Goal: Task Accomplishment & Management: Manage account settings

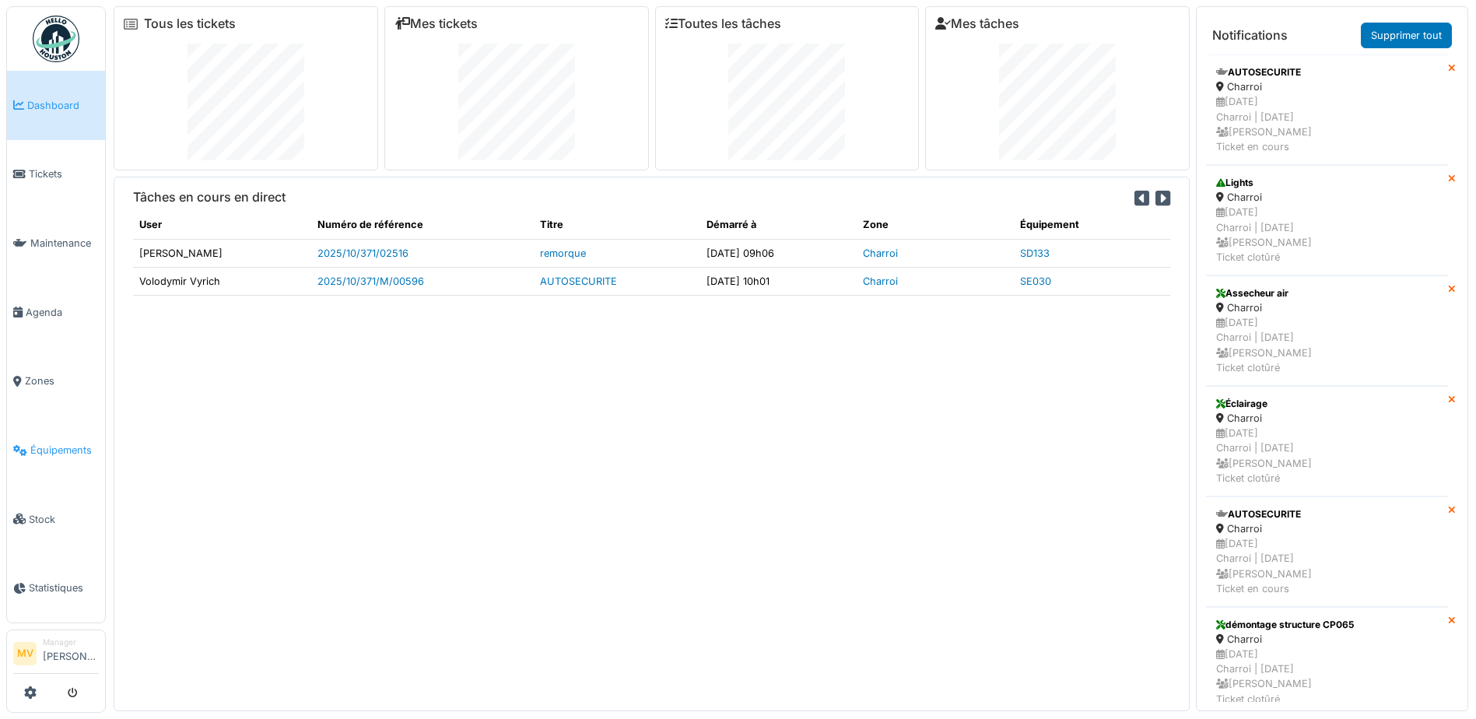
click at [16, 456] on li "Équipements" at bounding box center [56, 450] width 86 height 15
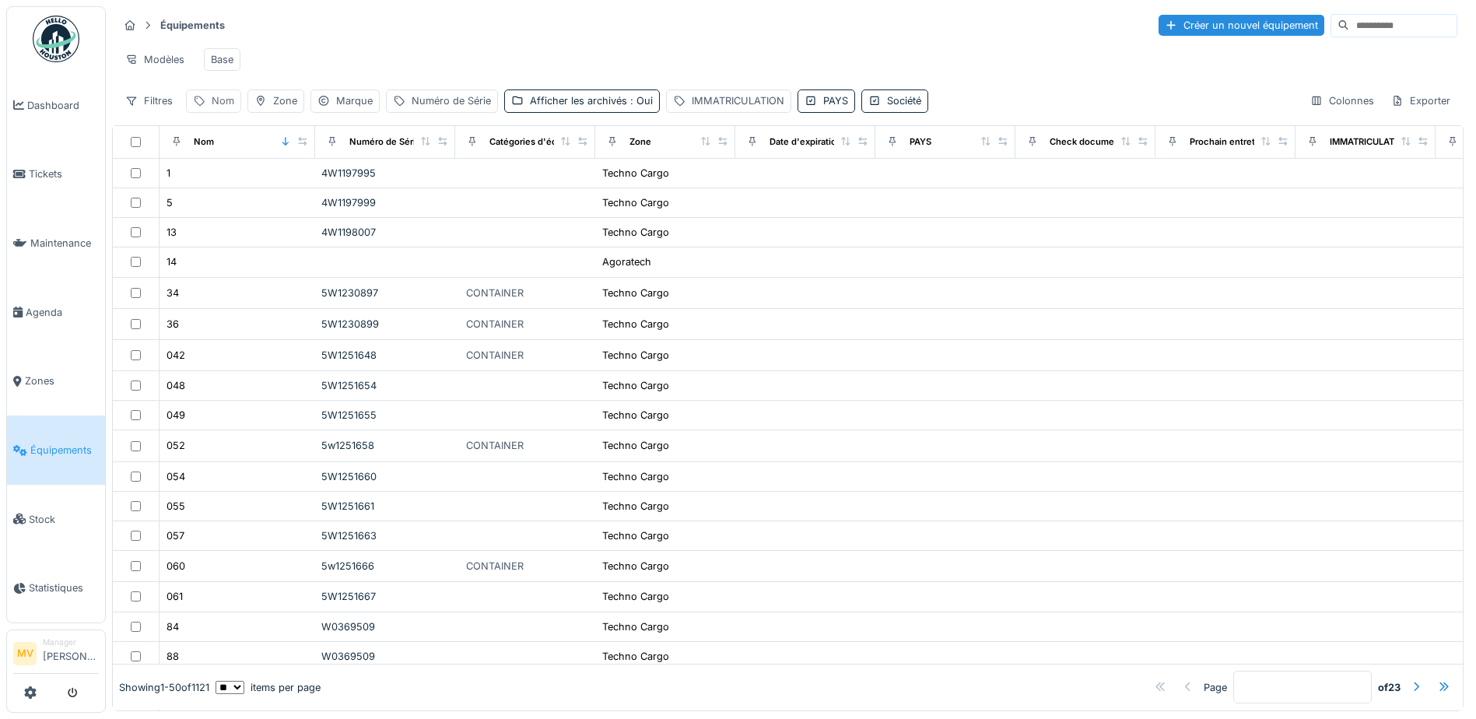
click at [209, 101] on div "Nom" at bounding box center [213, 100] width 55 height 23
click at [226, 184] on label "Nom" at bounding box center [216, 186] width 34 height 19
click at [226, 184] on input "Nom" at bounding box center [270, 187] width 155 height 33
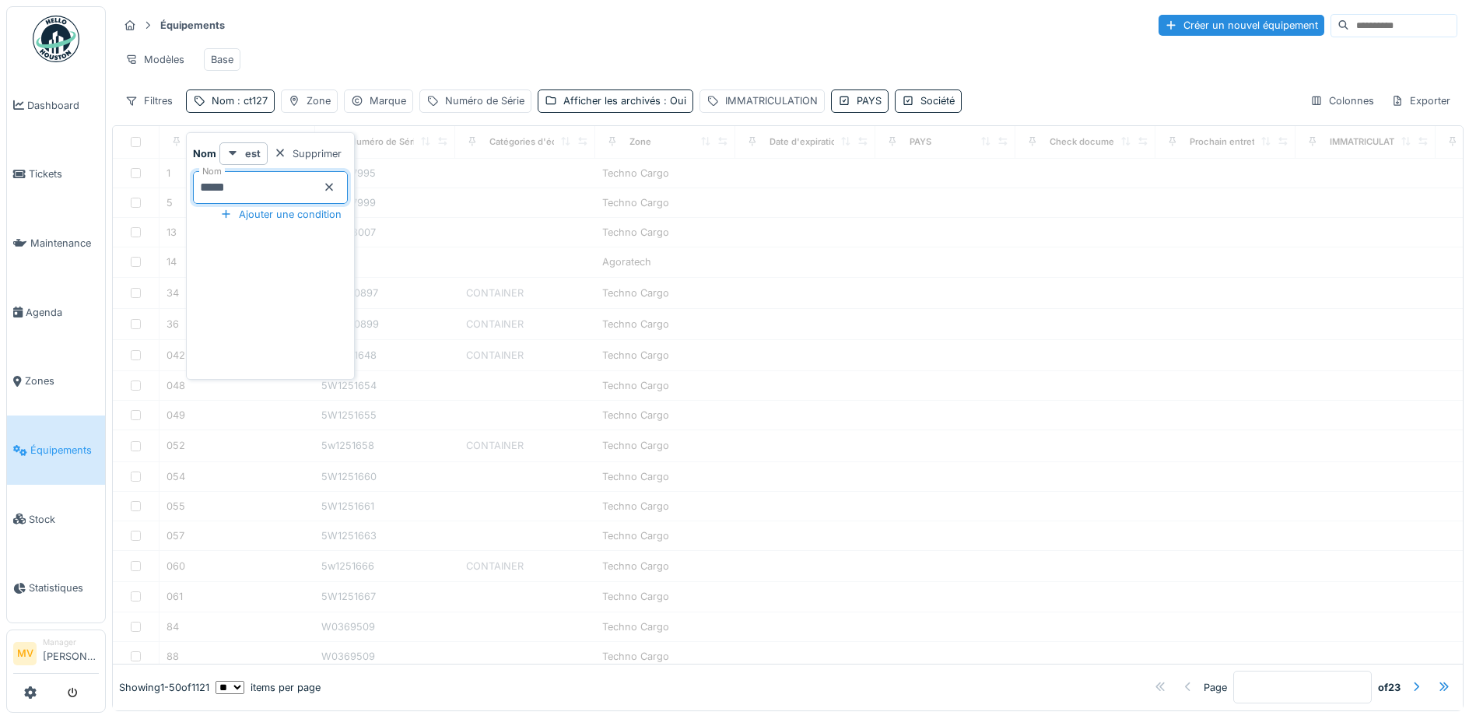
type input "*****"
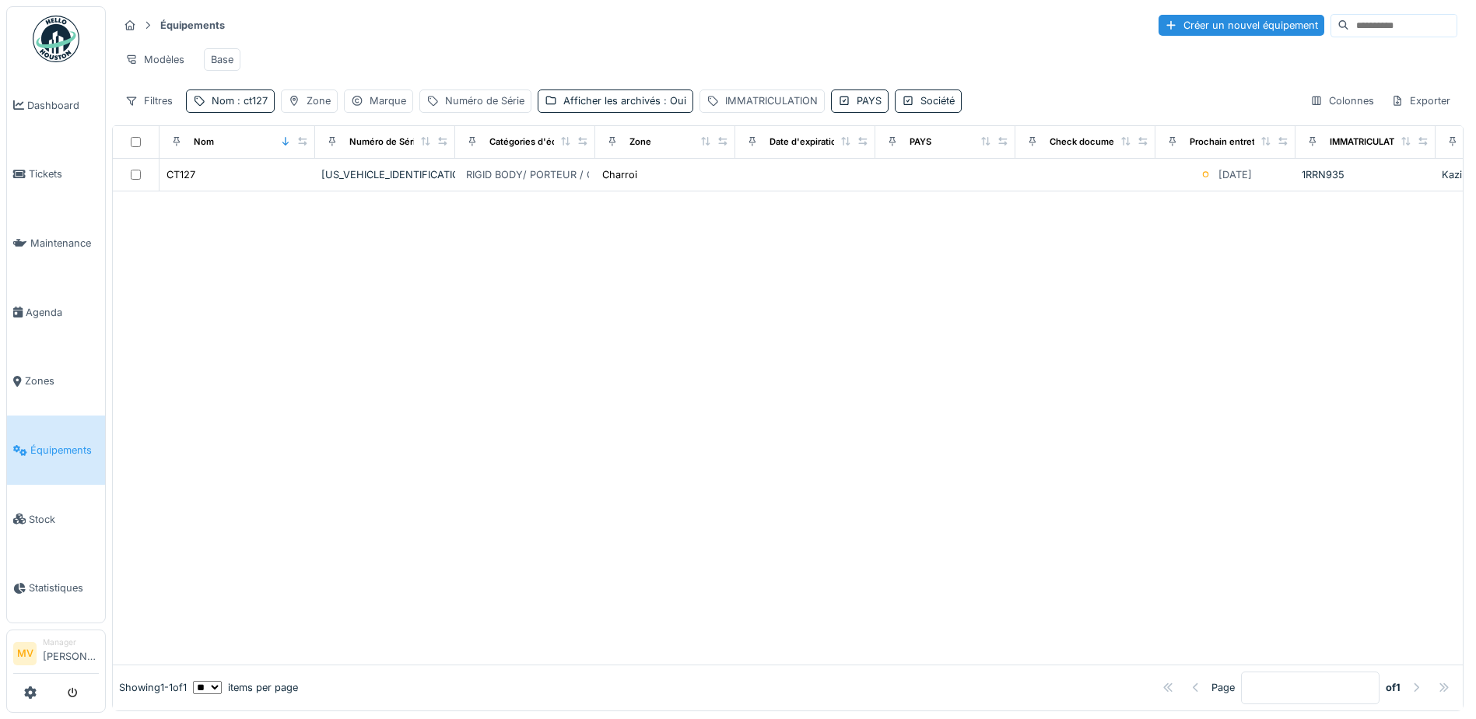
drag, startPoint x: 488, startPoint y: 283, endPoint x: 482, endPoint y: 219, distance: 64.1
click at [490, 283] on div at bounding box center [788, 427] width 1350 height 473
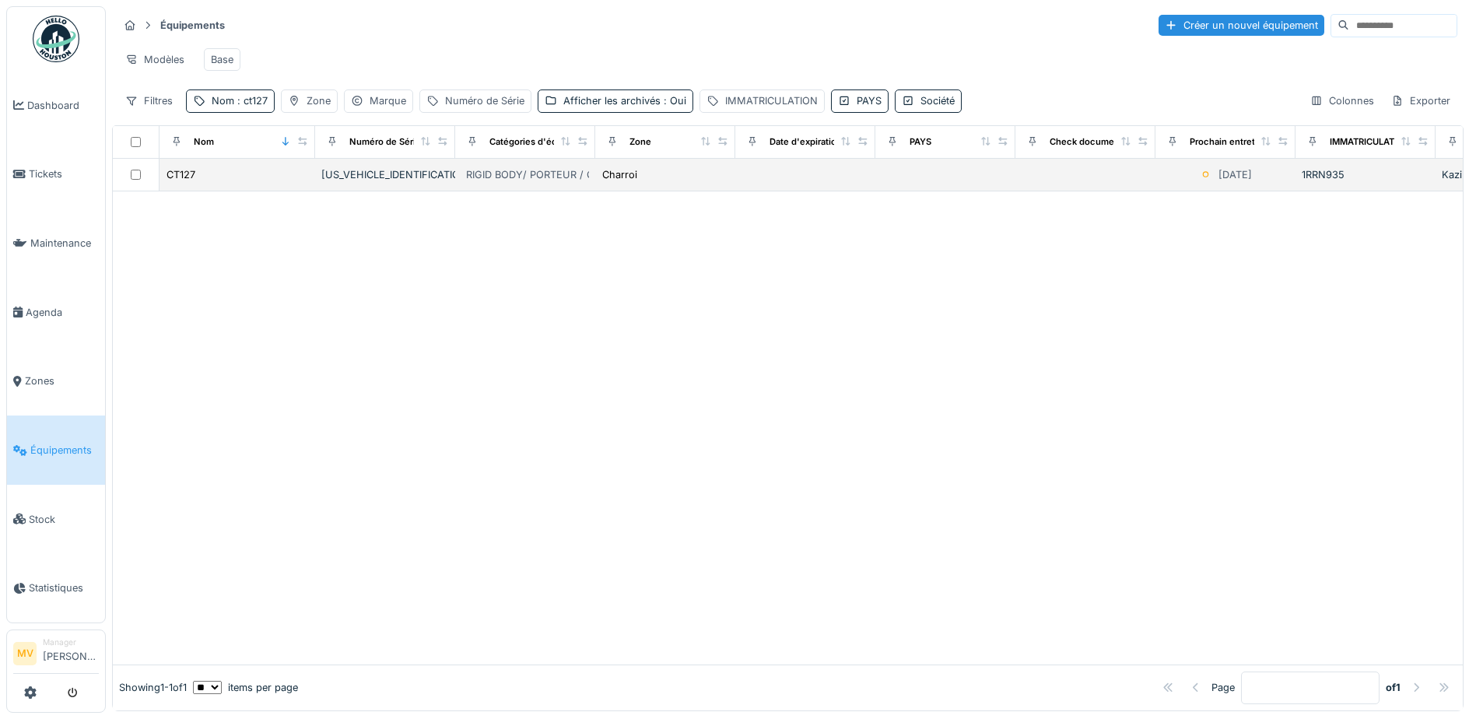
click at [388, 182] on div "YV2XT40C7HB807449" at bounding box center [385, 174] width 128 height 15
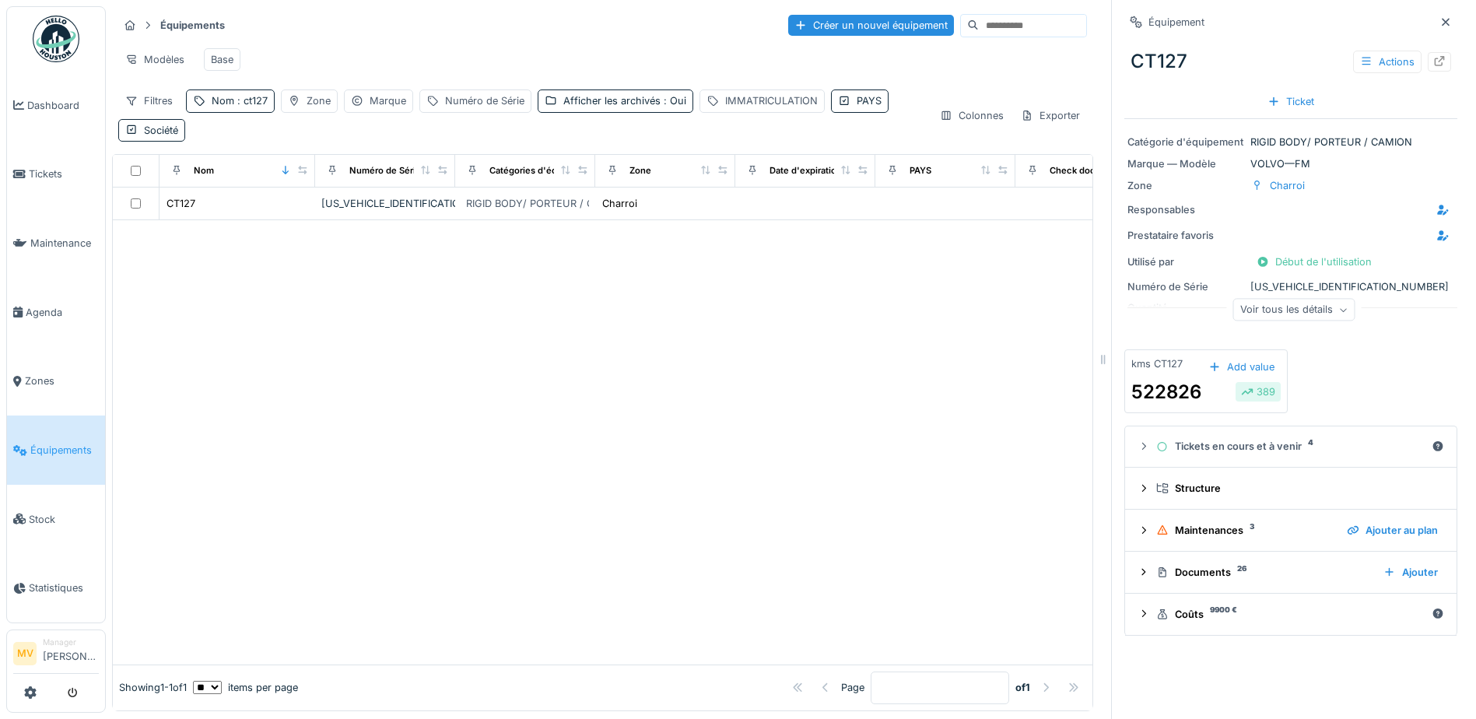
drag, startPoint x: 1427, startPoint y: 18, endPoint x: 1187, endPoint y: 12, distance: 240.5
click at [1440, 17] on icon at bounding box center [1446, 22] width 12 height 10
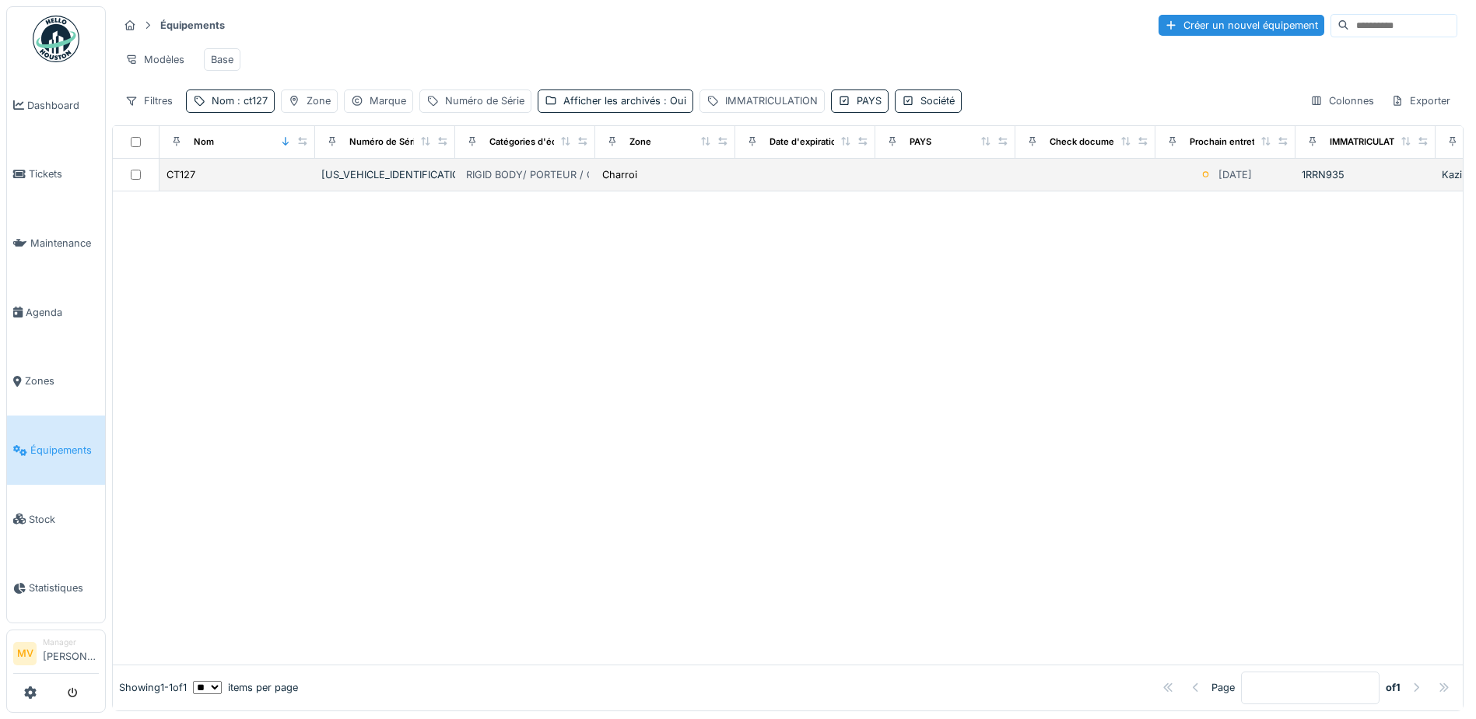
click at [563, 182] on div "RIGID BODY/ PORTEUR / CAMION" at bounding box center [547, 174] width 162 height 15
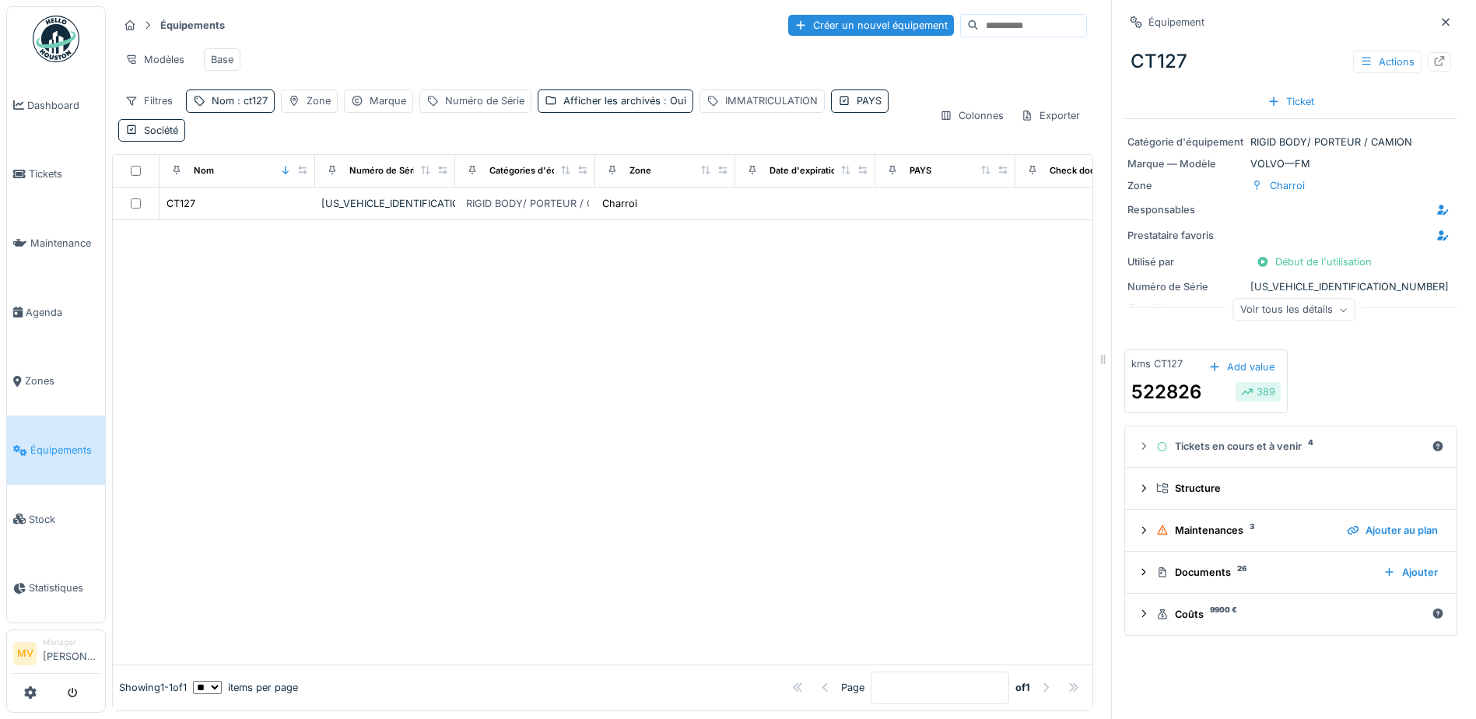
scroll to position [12, 0]
click at [1221, 565] on div "Documents 26" at bounding box center [1263, 572] width 215 height 15
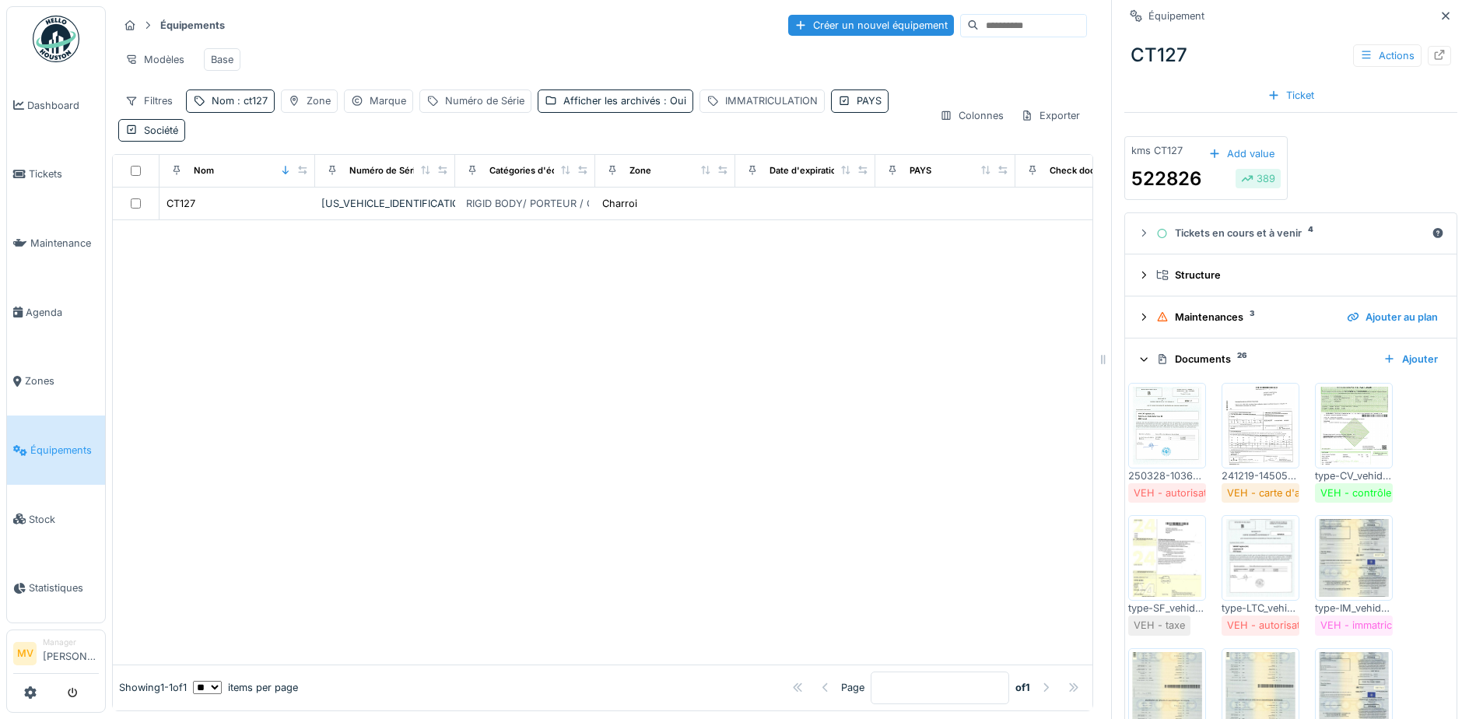
scroll to position [233, 0]
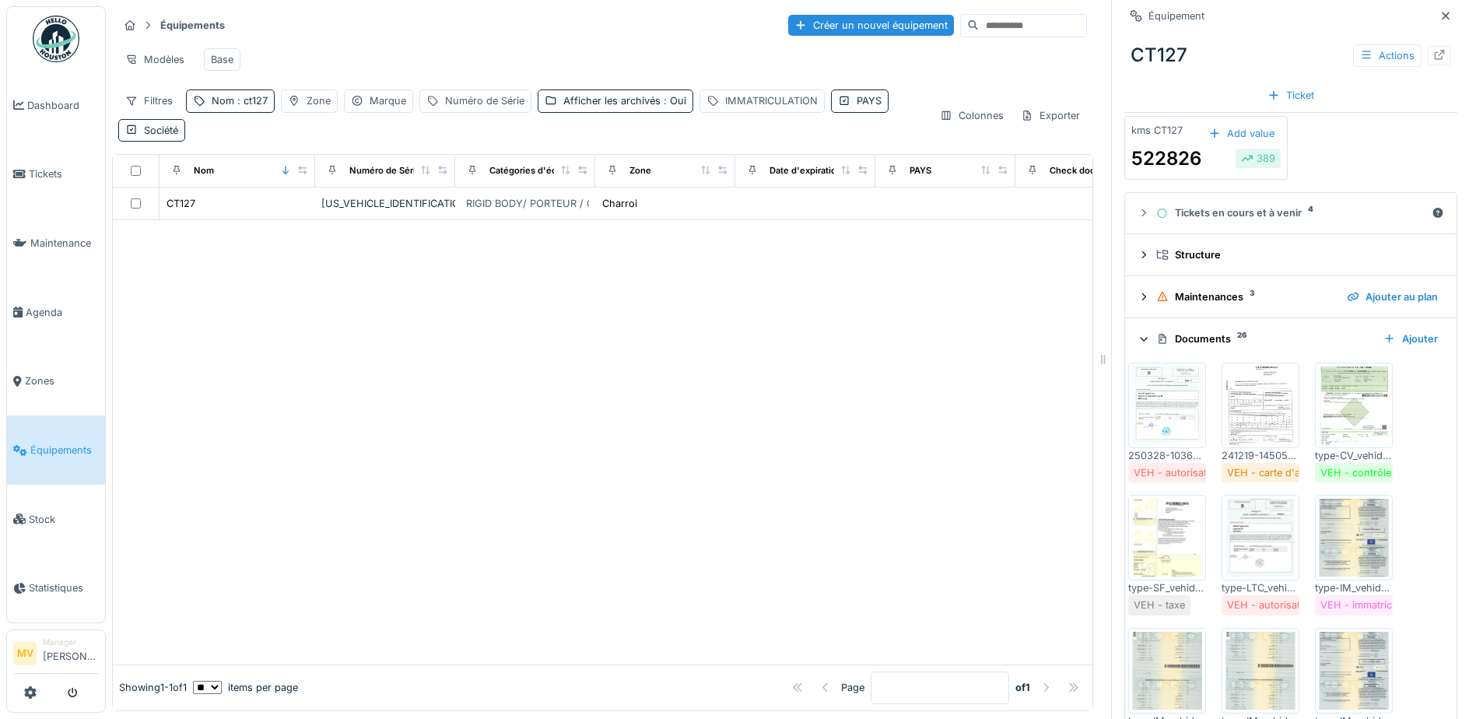
click at [1354, 380] on img at bounding box center [1354, 406] width 70 height 78
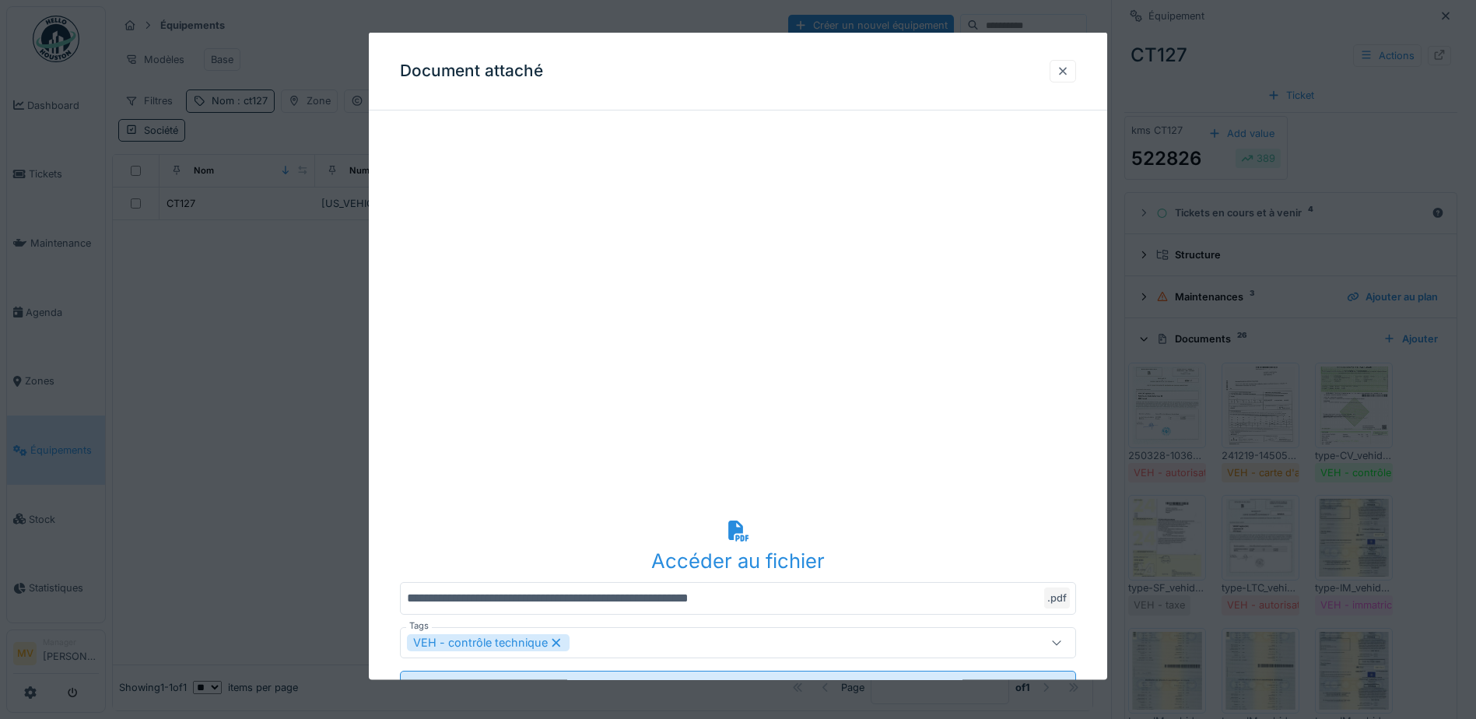
click at [1069, 70] on div at bounding box center [1063, 70] width 12 height 15
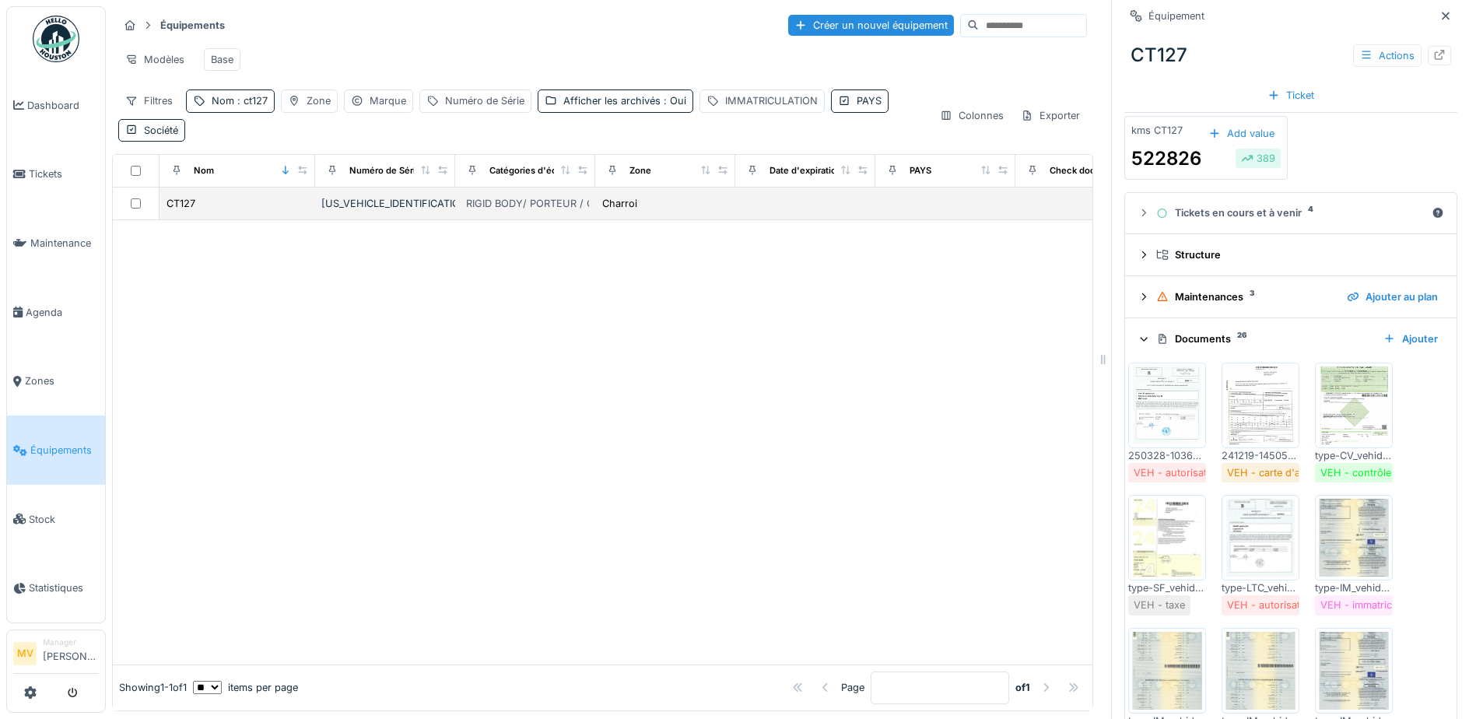
click at [416, 202] on div "YV2XT40C7HB807449" at bounding box center [385, 203] width 128 height 15
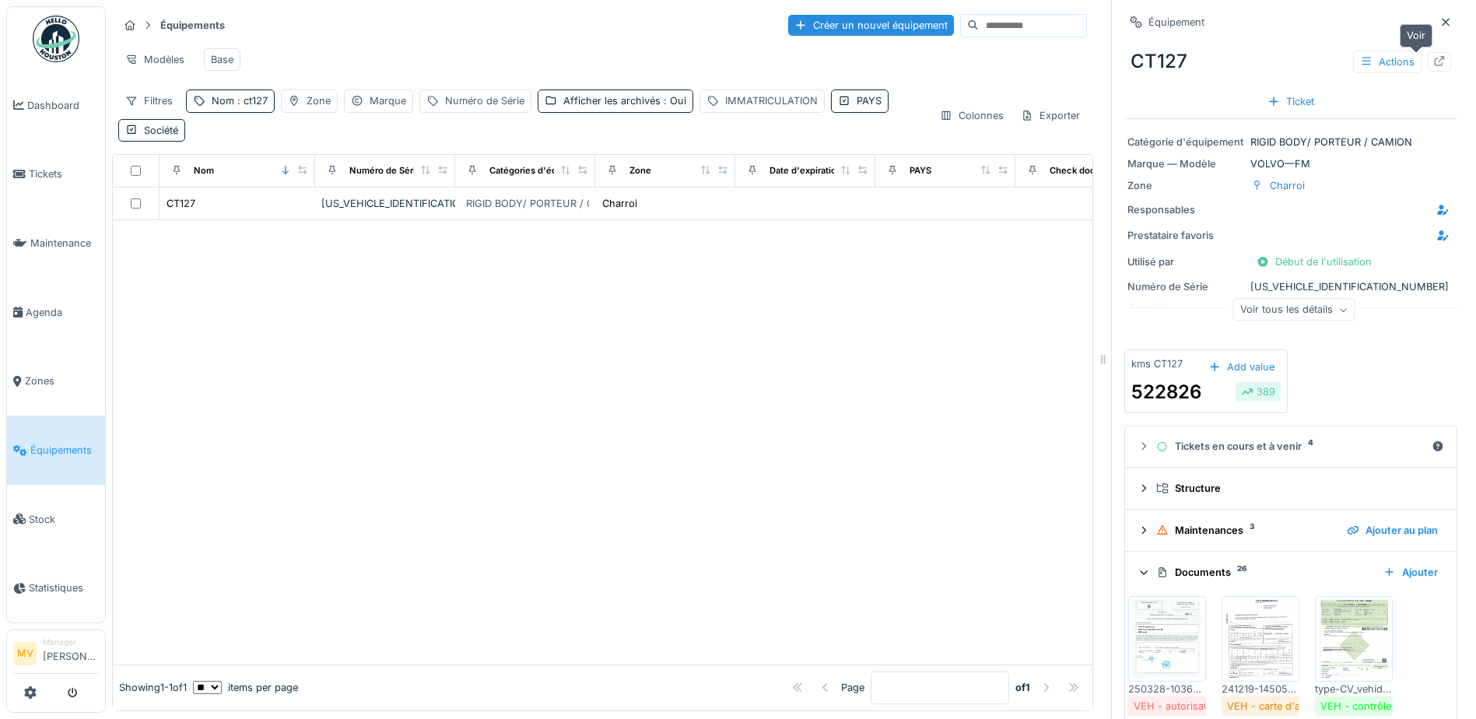
click at [1434, 54] on div at bounding box center [1440, 61] width 12 height 15
click at [1440, 17] on icon at bounding box center [1446, 22] width 12 height 10
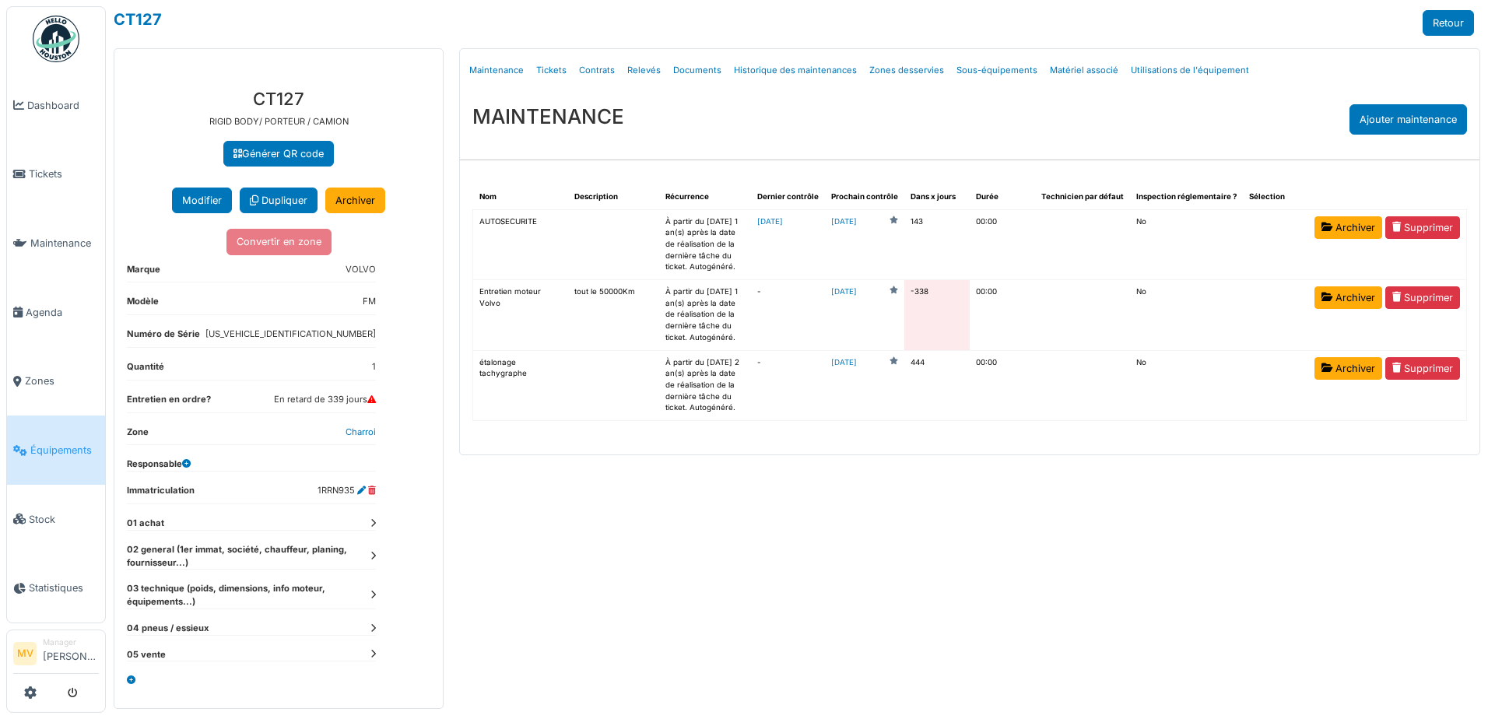
drag, startPoint x: 1428, startPoint y: 302, endPoint x: 824, endPoint y: 95, distance: 638.4
click at [1428, 302] on link "Supprimer" at bounding box center [1422, 297] width 75 height 23
